Goal: Obtain resource: Download file/media

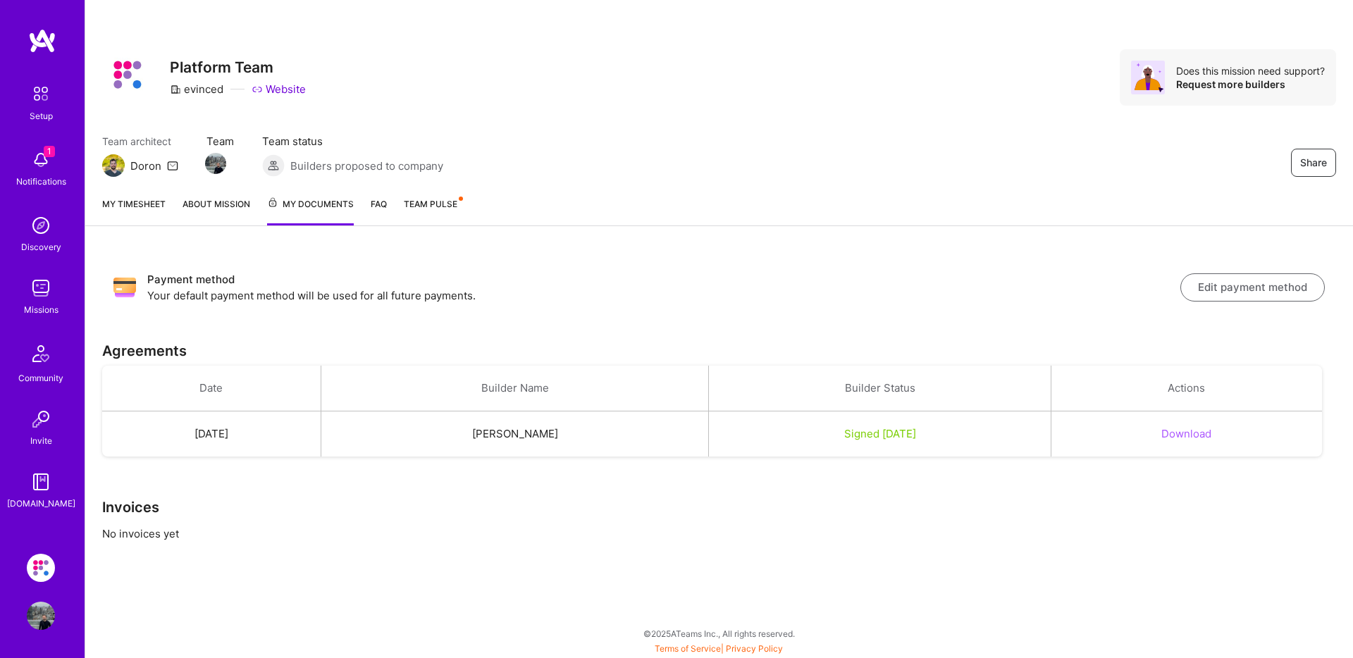
click at [1199, 433] on button "Download" at bounding box center [1186, 433] width 50 height 15
click at [226, 206] on link "About Mission" at bounding box center [217, 211] width 68 height 29
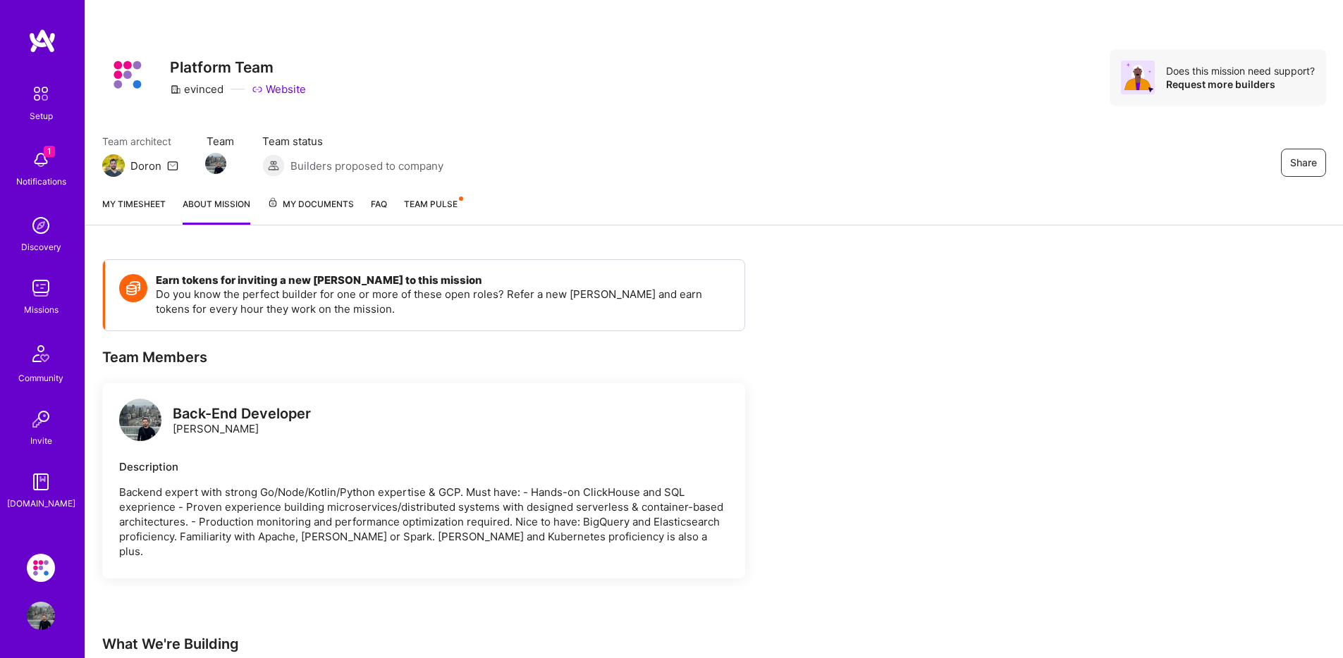
click at [292, 207] on span "My Documents" at bounding box center [310, 205] width 87 height 16
